Goal: Find specific page/section: Find specific page/section

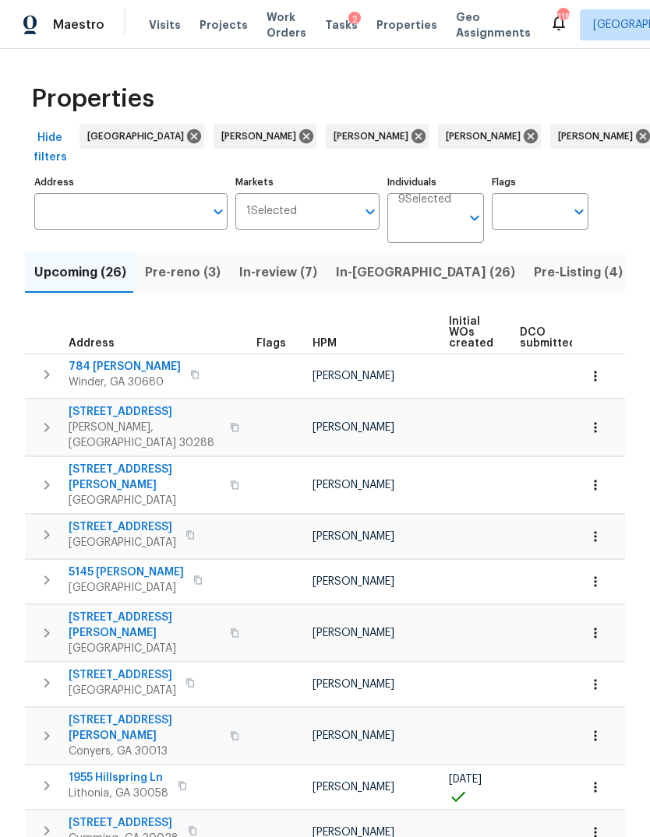
click at [152, 211] on input "Address" at bounding box center [119, 211] width 170 height 37
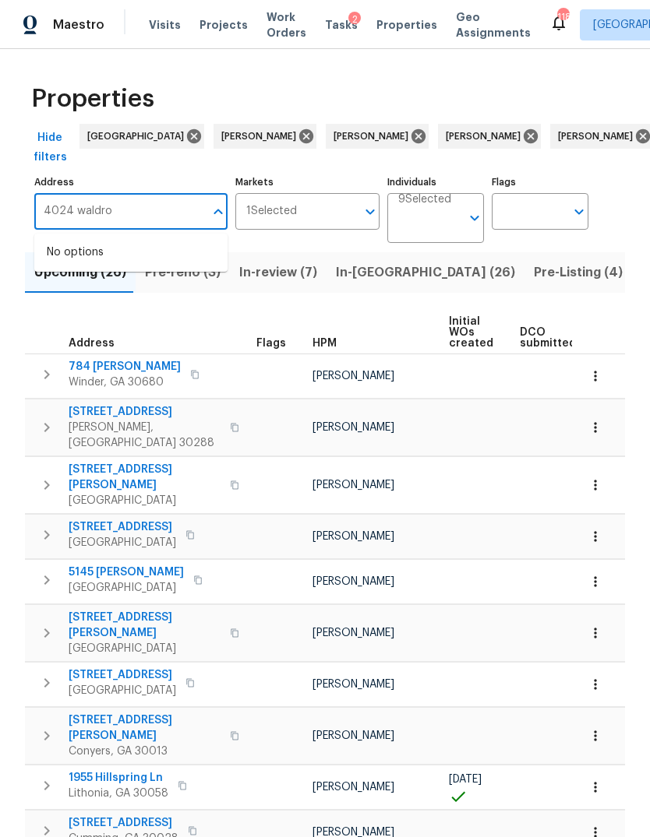
type input "4024 [PERSON_NAME]"
click at [163, 260] on li "[STREET_ADDRESS][PERSON_NAME]" at bounding box center [130, 261] width 193 height 42
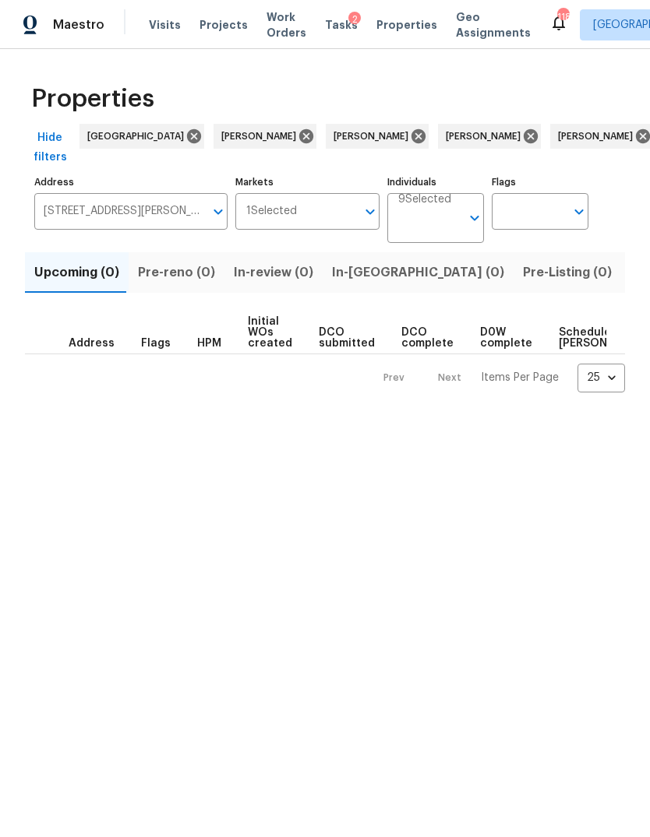
click at [630, 268] on span "Listed (1)" at bounding box center [658, 273] width 56 height 22
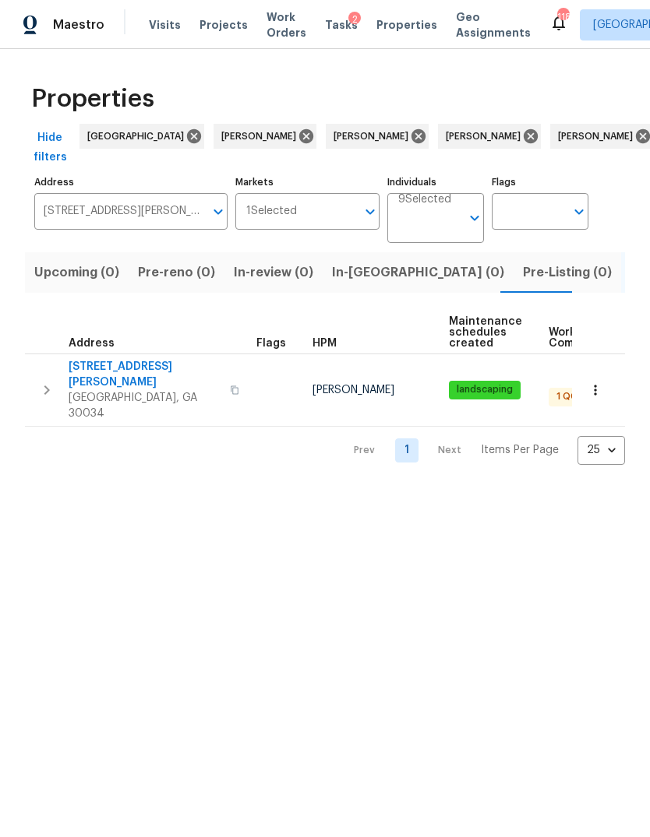
click at [48, 386] on icon "button" at bounding box center [46, 390] width 5 height 9
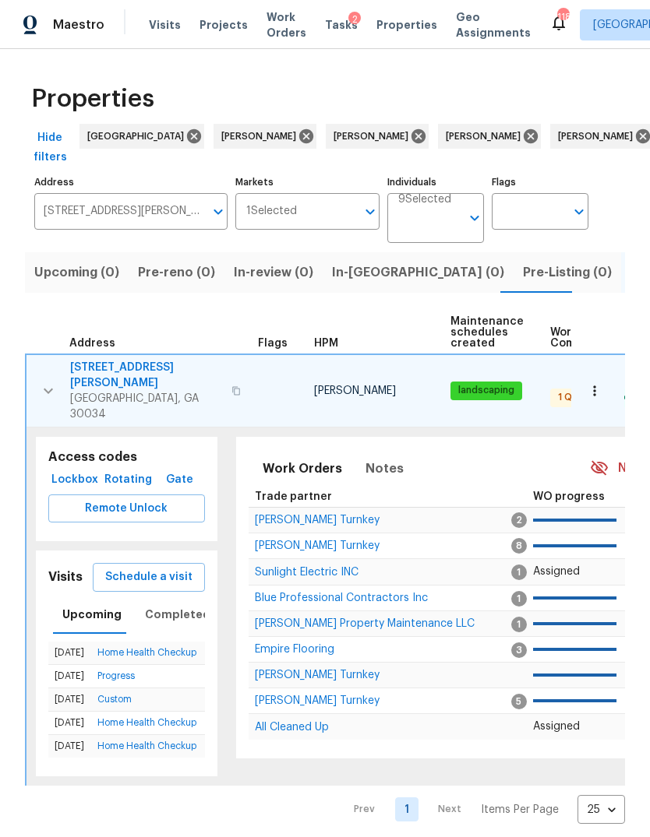
click at [72, 470] on span "Lockbox" at bounding box center [75, 479] width 40 height 19
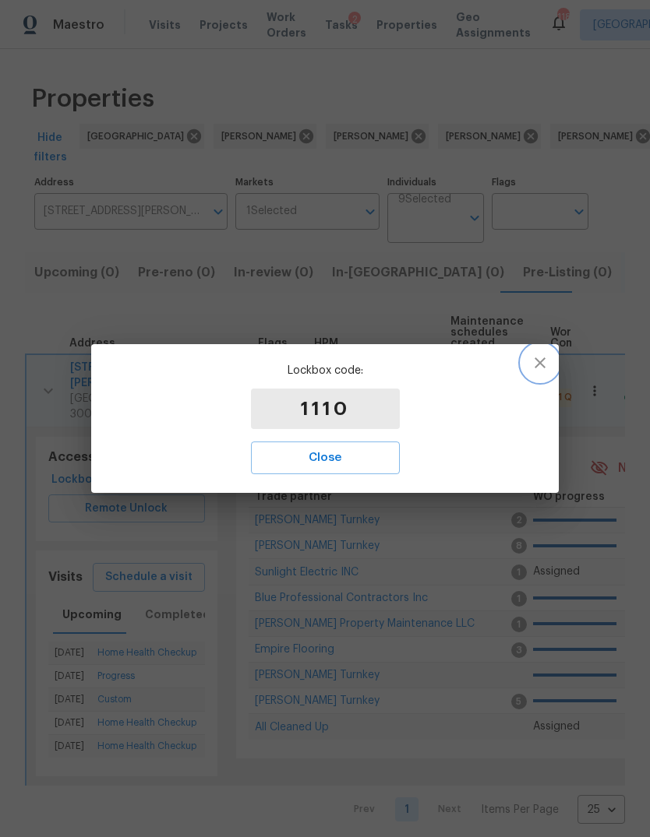
click at [544, 350] on button "button" at bounding box center [539, 362] width 37 height 37
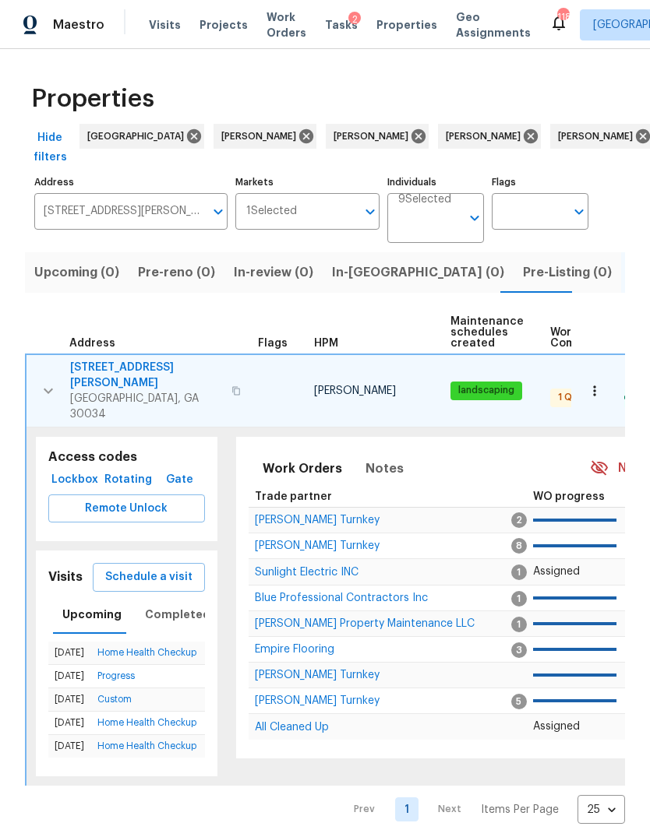
click at [129, 470] on span "Rotating" at bounding box center [127, 479] width 41 height 19
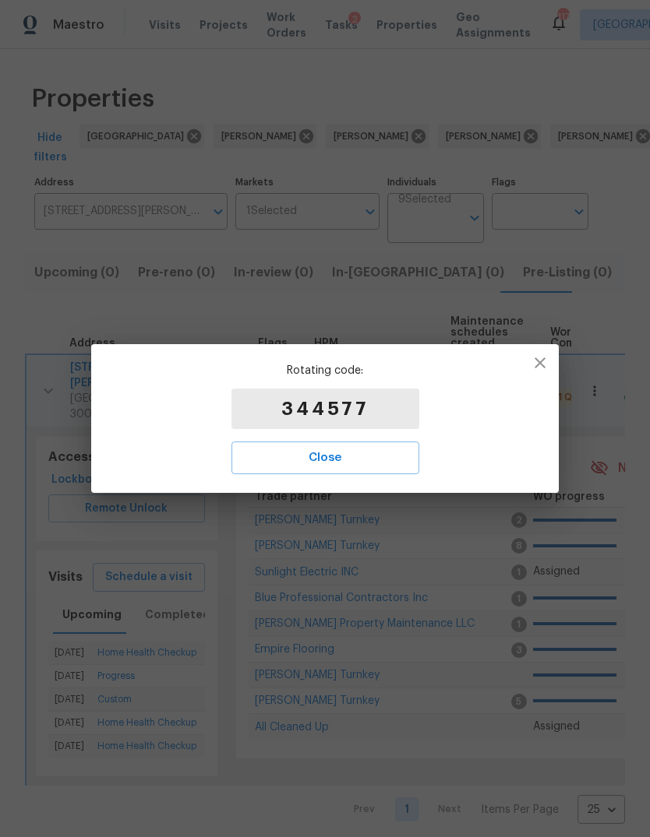
click at [550, 353] on button "button" at bounding box center [539, 362] width 37 height 37
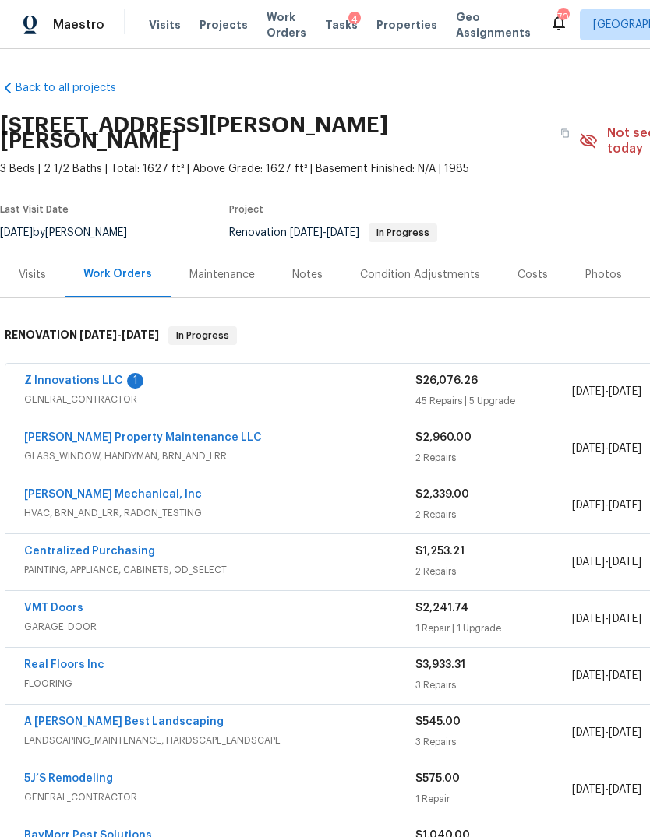
click at [388, 19] on span "Properties" at bounding box center [406, 25] width 61 height 16
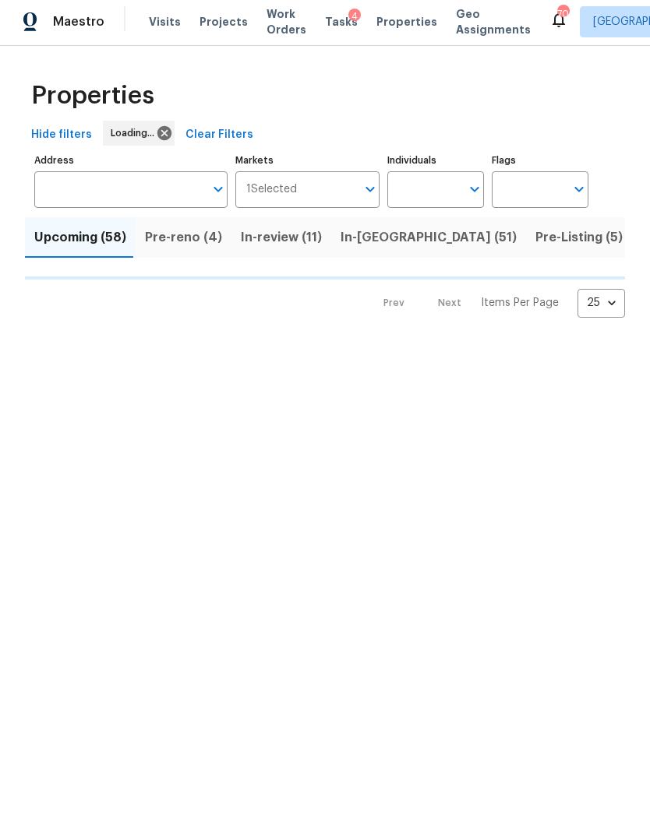
click at [138, 192] on input "Address" at bounding box center [119, 192] width 170 height 37
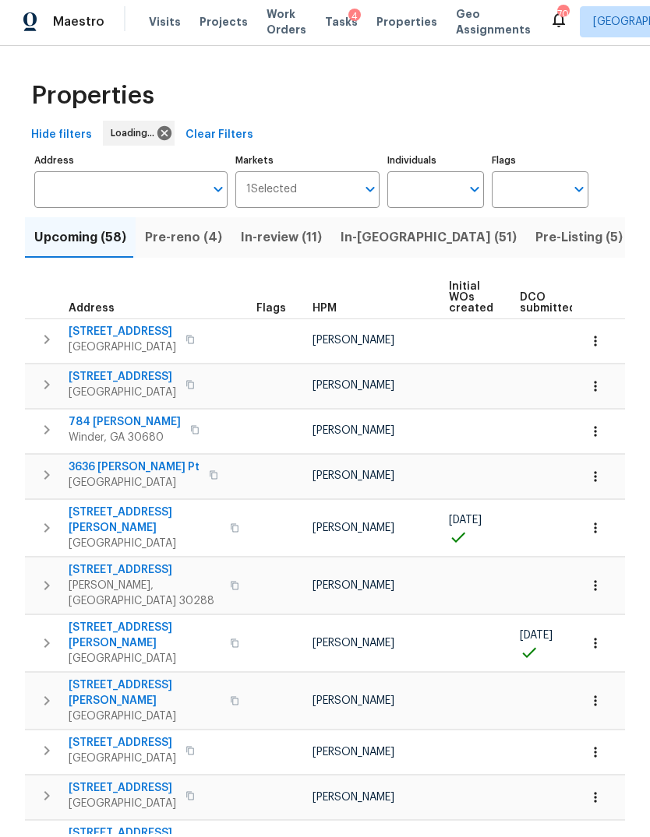
scroll to position [3, 0]
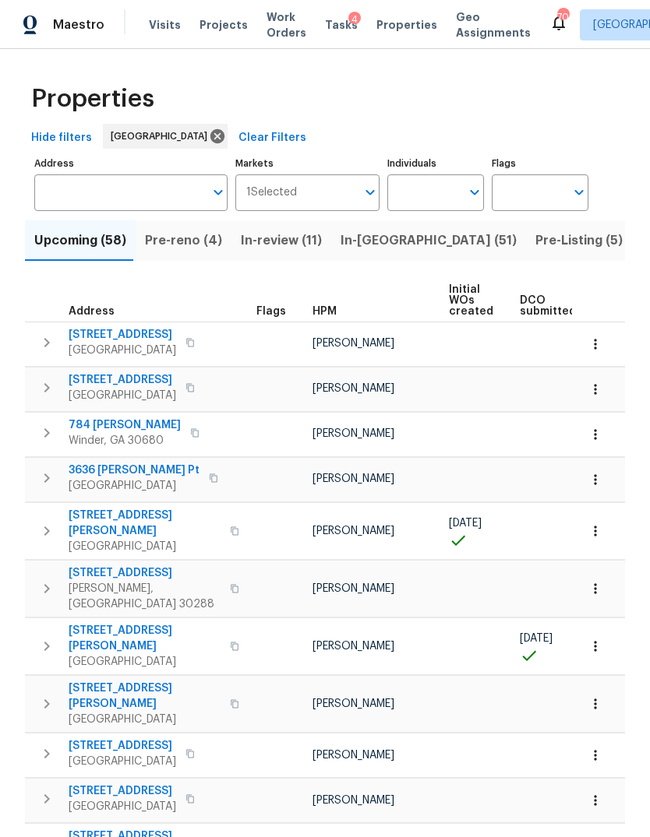
click at [118, 174] on input "Address" at bounding box center [119, 192] width 170 height 37
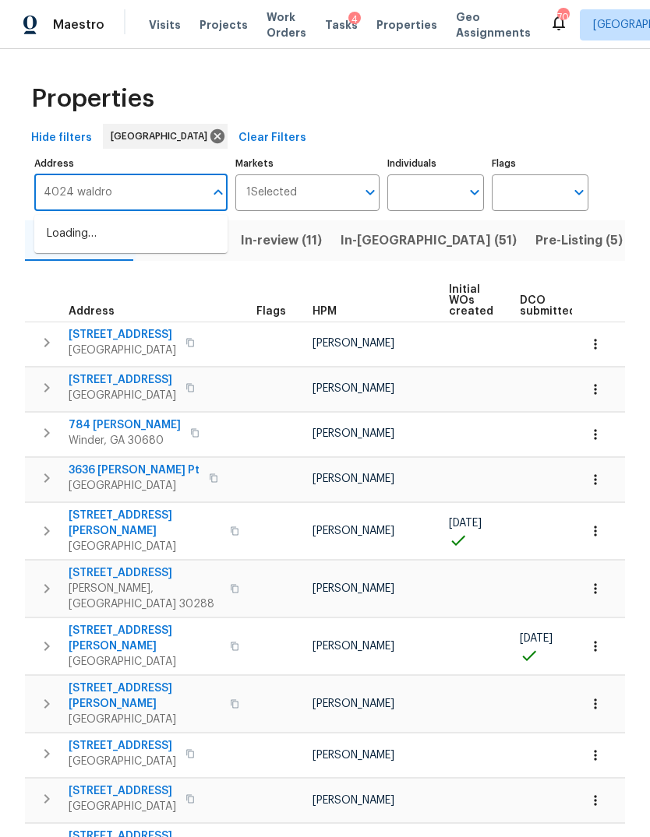
type input "4024 [PERSON_NAME]"
click at [171, 233] on li "[STREET_ADDRESS][PERSON_NAME]" at bounding box center [130, 242] width 193 height 42
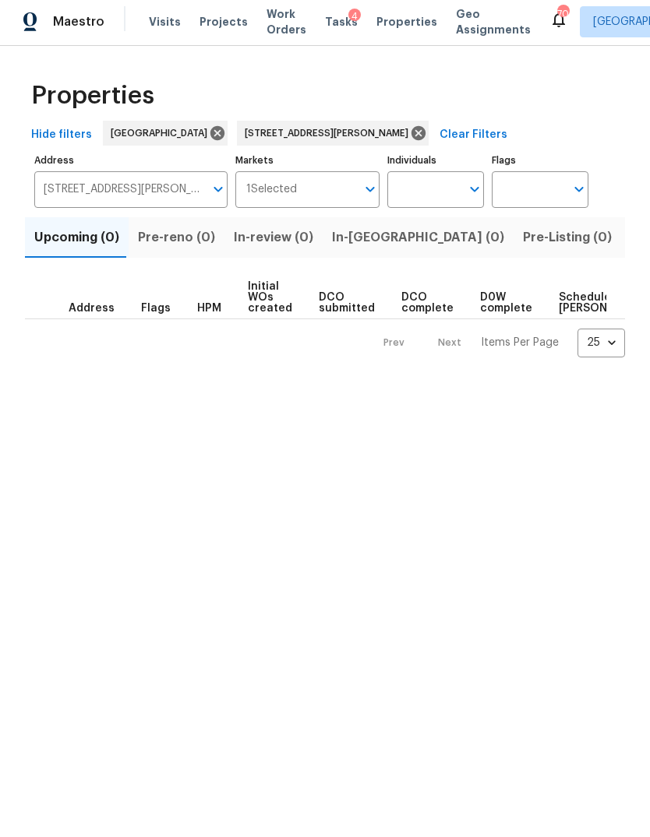
click at [621, 257] on button "Listed (1)" at bounding box center [658, 240] width 75 height 40
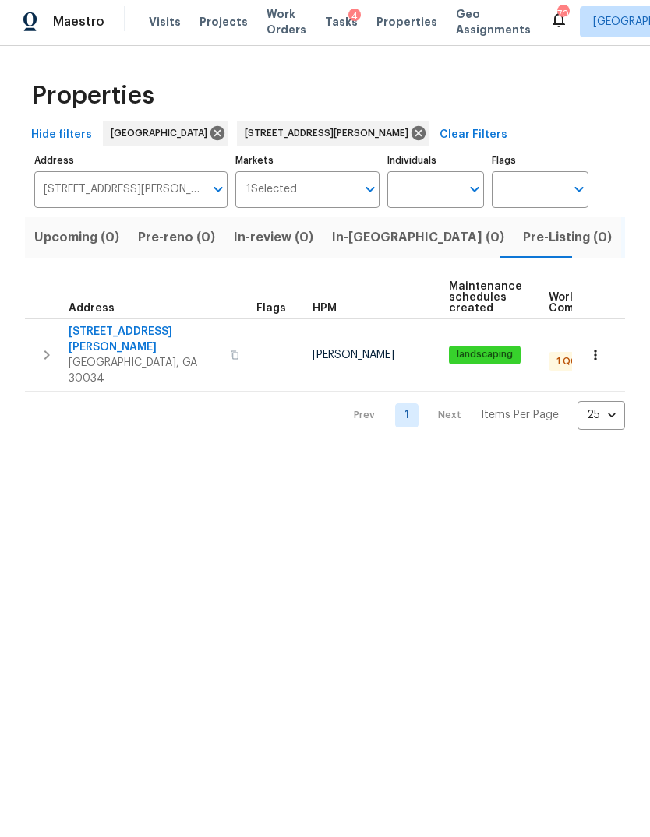
click at [131, 335] on span "[STREET_ADDRESS][PERSON_NAME]" at bounding box center [145, 342] width 152 height 31
click at [599, 350] on icon "button" at bounding box center [595, 358] width 16 height 16
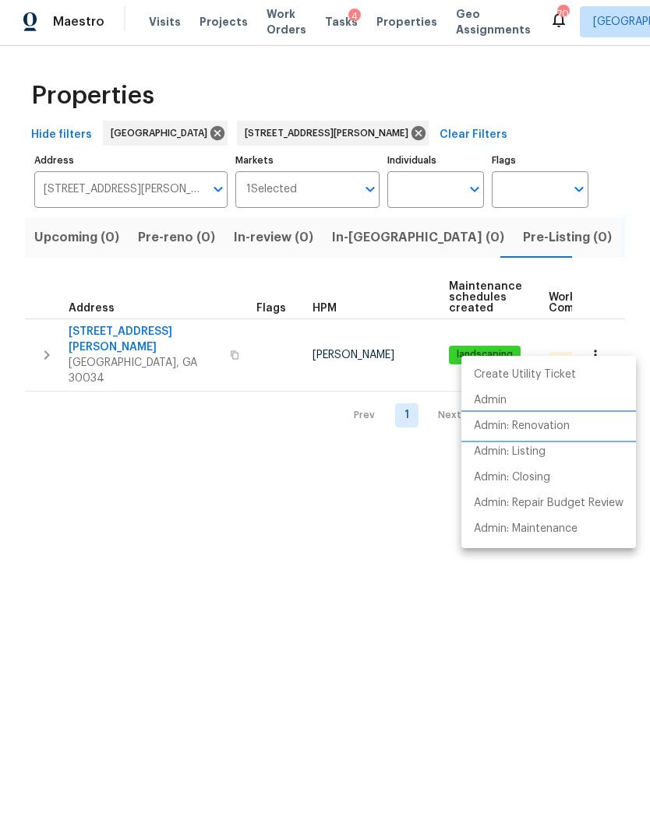
click at [544, 425] on p "Admin: Renovation" at bounding box center [522, 429] width 96 height 16
click at [194, 337] on div at bounding box center [325, 418] width 650 height 837
